Goal: Navigation & Orientation: Find specific page/section

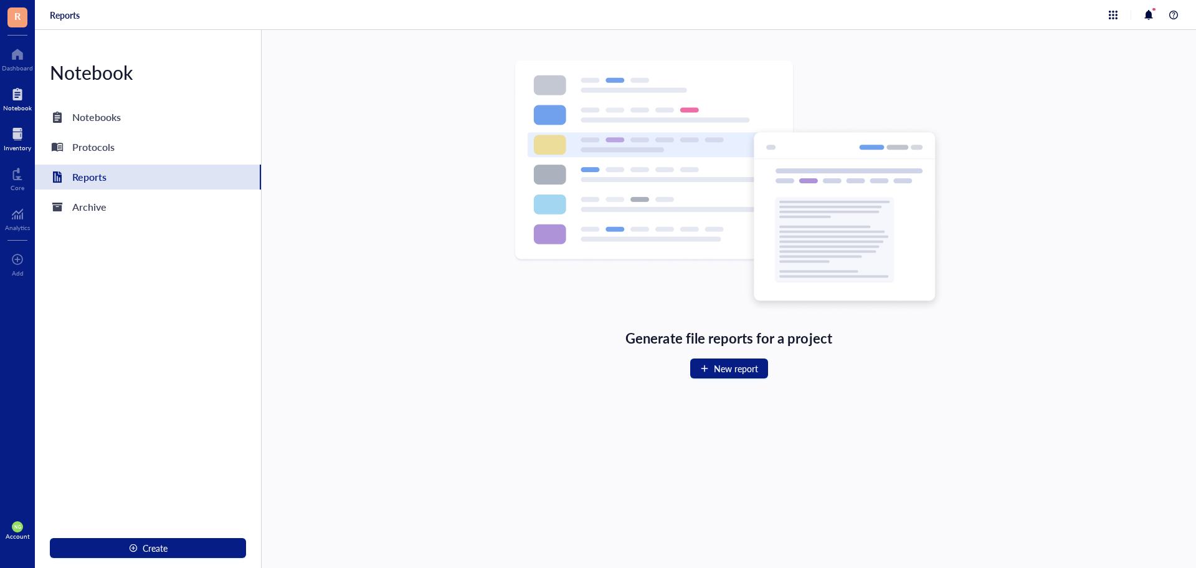
click at [14, 136] on div at bounding box center [17, 134] width 27 height 20
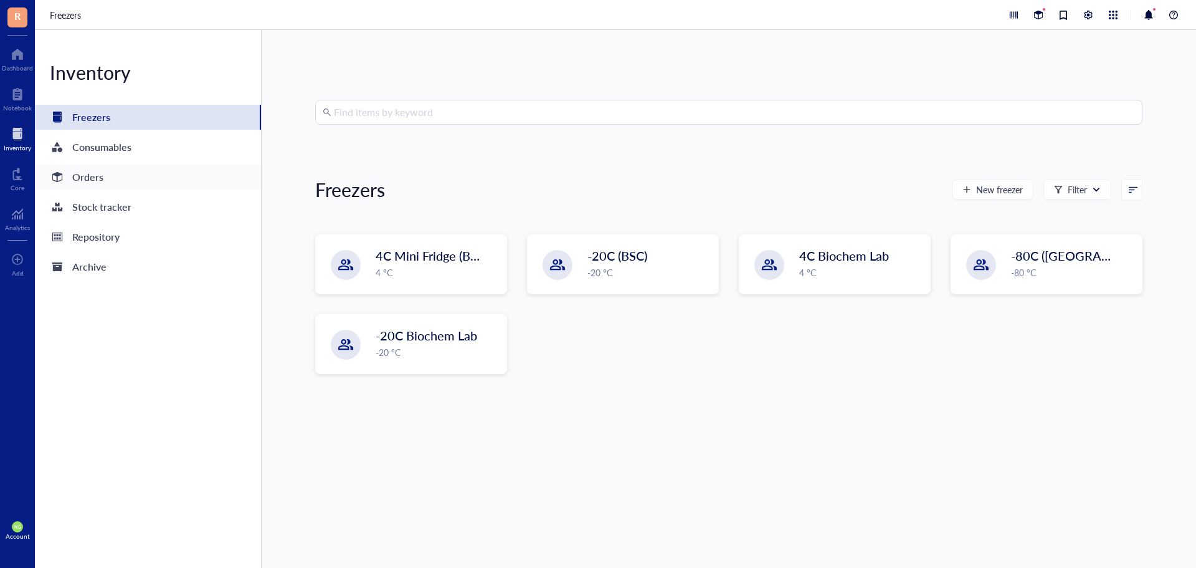
click at [92, 179] on div "Orders" at bounding box center [87, 176] width 31 height 17
